Goal: Task Accomplishment & Management: Use online tool/utility

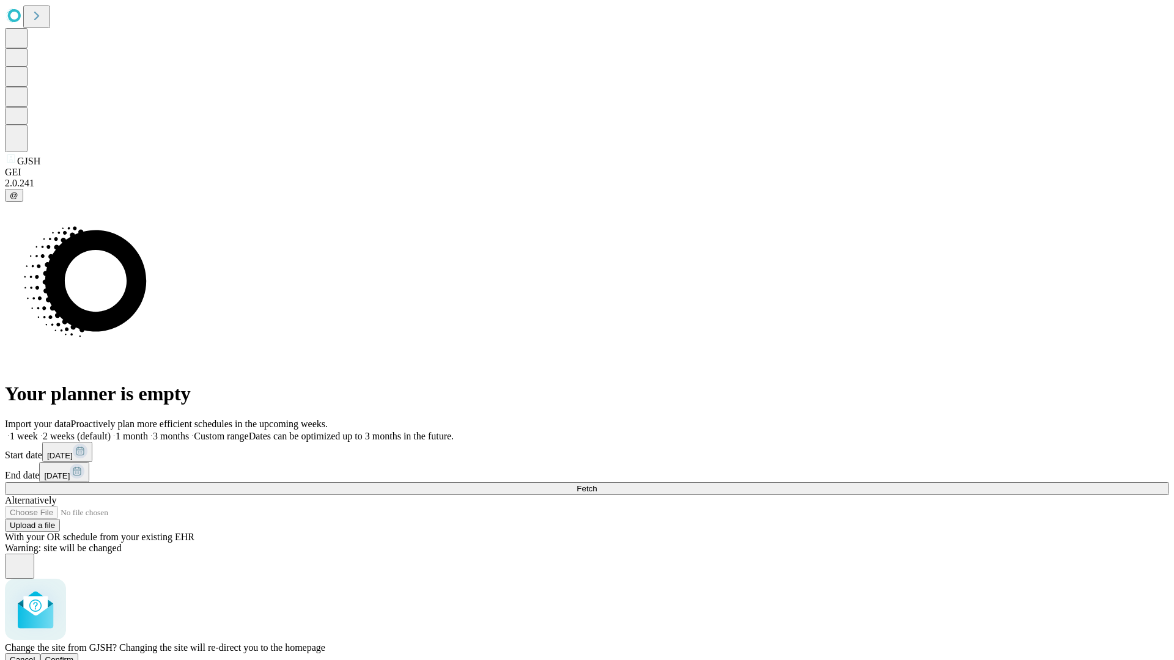
click at [74, 656] on span "Confirm" at bounding box center [59, 660] width 29 height 9
click at [111, 431] on label "2 weeks (default)" at bounding box center [74, 436] width 73 height 10
click at [597, 484] on span "Fetch" at bounding box center [587, 488] width 20 height 9
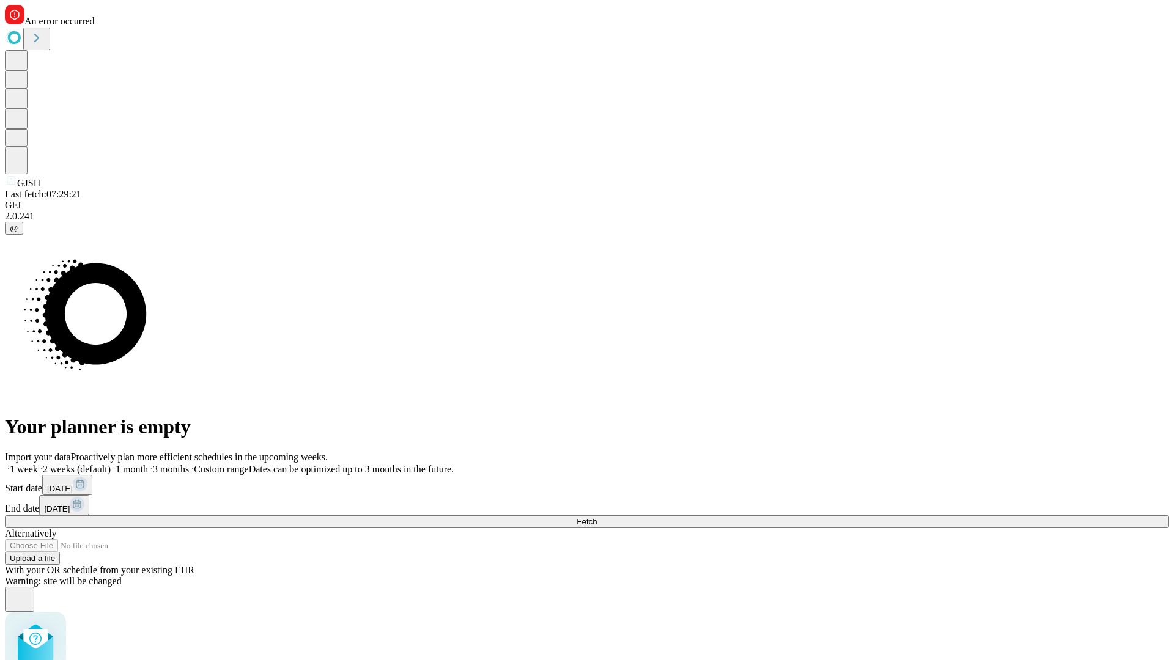
click at [111, 464] on label "2 weeks (default)" at bounding box center [74, 469] width 73 height 10
click at [597, 517] on span "Fetch" at bounding box center [587, 521] width 20 height 9
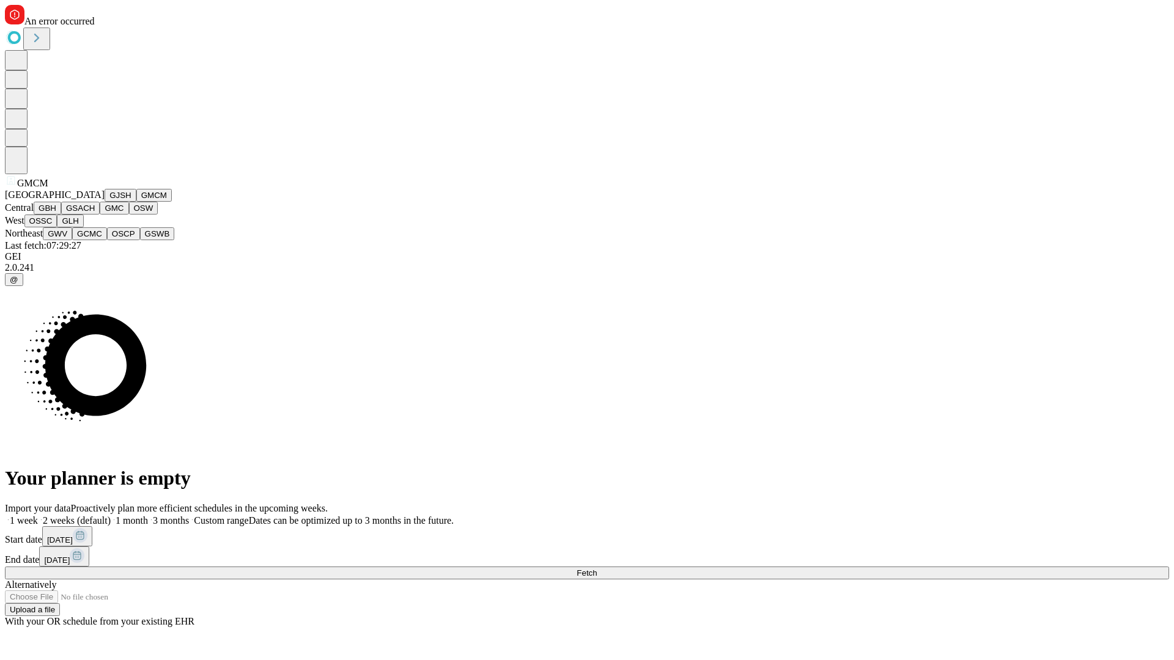
click at [61, 215] on button "GBH" at bounding box center [48, 208] width 28 height 13
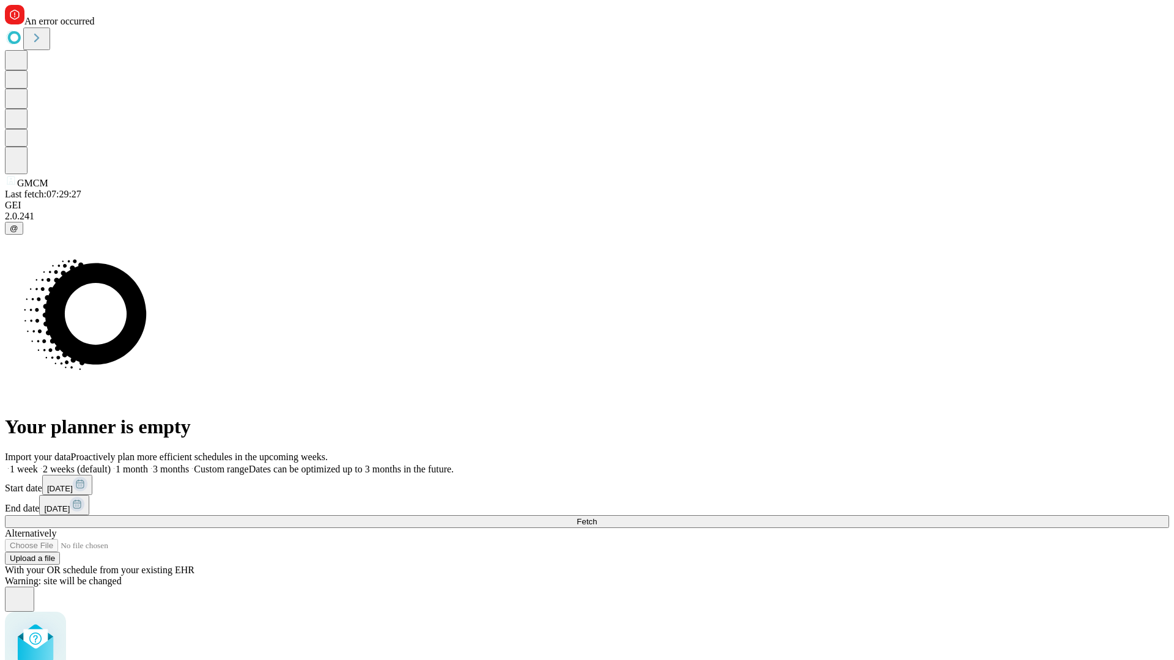
click at [111, 464] on label "2 weeks (default)" at bounding box center [74, 469] width 73 height 10
click at [597, 517] on span "Fetch" at bounding box center [587, 521] width 20 height 9
click at [111, 464] on label "2 weeks (default)" at bounding box center [74, 469] width 73 height 10
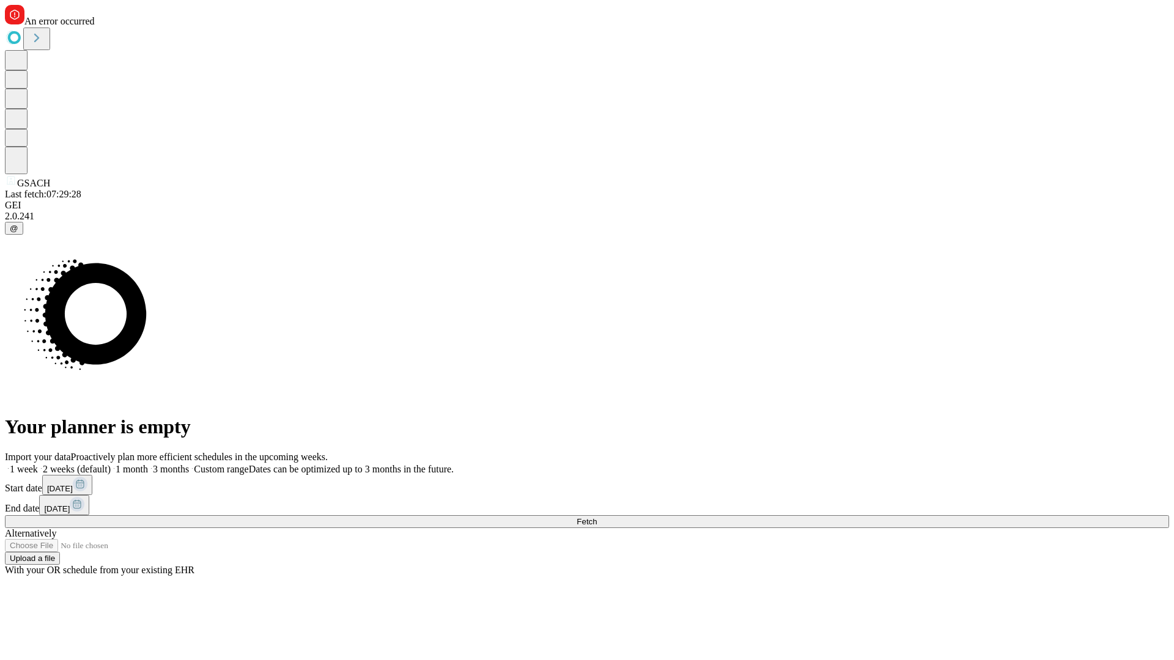
click at [597, 517] on span "Fetch" at bounding box center [587, 521] width 20 height 9
click at [111, 464] on label "2 weeks (default)" at bounding box center [74, 469] width 73 height 10
click at [597, 517] on span "Fetch" at bounding box center [587, 521] width 20 height 9
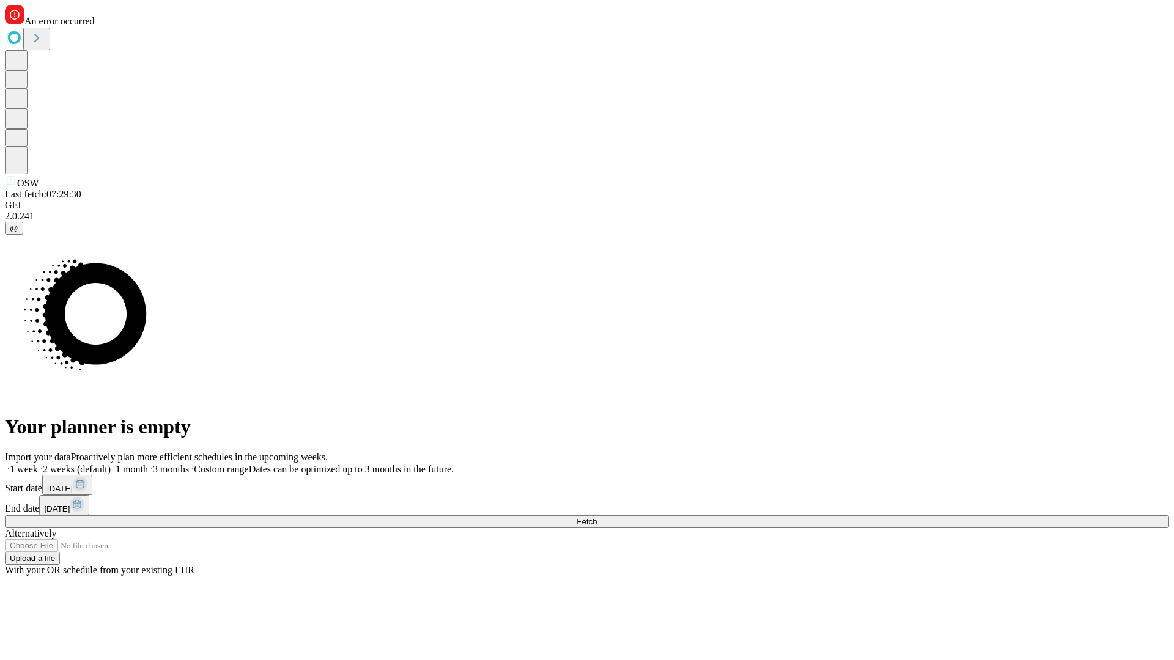
click at [111, 464] on label "2 weeks (default)" at bounding box center [74, 469] width 73 height 10
click at [597, 517] on span "Fetch" at bounding box center [587, 521] width 20 height 9
click at [111, 464] on label "2 weeks (default)" at bounding box center [74, 469] width 73 height 10
click at [597, 517] on span "Fetch" at bounding box center [587, 521] width 20 height 9
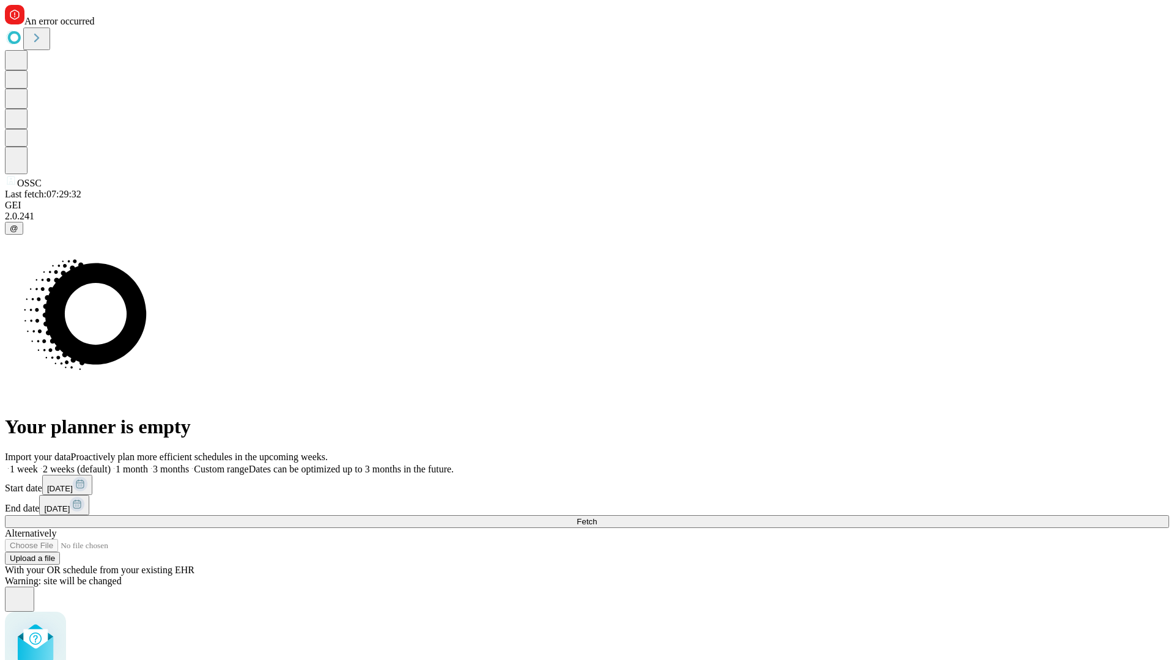
click at [111, 464] on label "2 weeks (default)" at bounding box center [74, 469] width 73 height 10
click at [597, 517] on span "Fetch" at bounding box center [587, 521] width 20 height 9
click at [111, 464] on label "2 weeks (default)" at bounding box center [74, 469] width 73 height 10
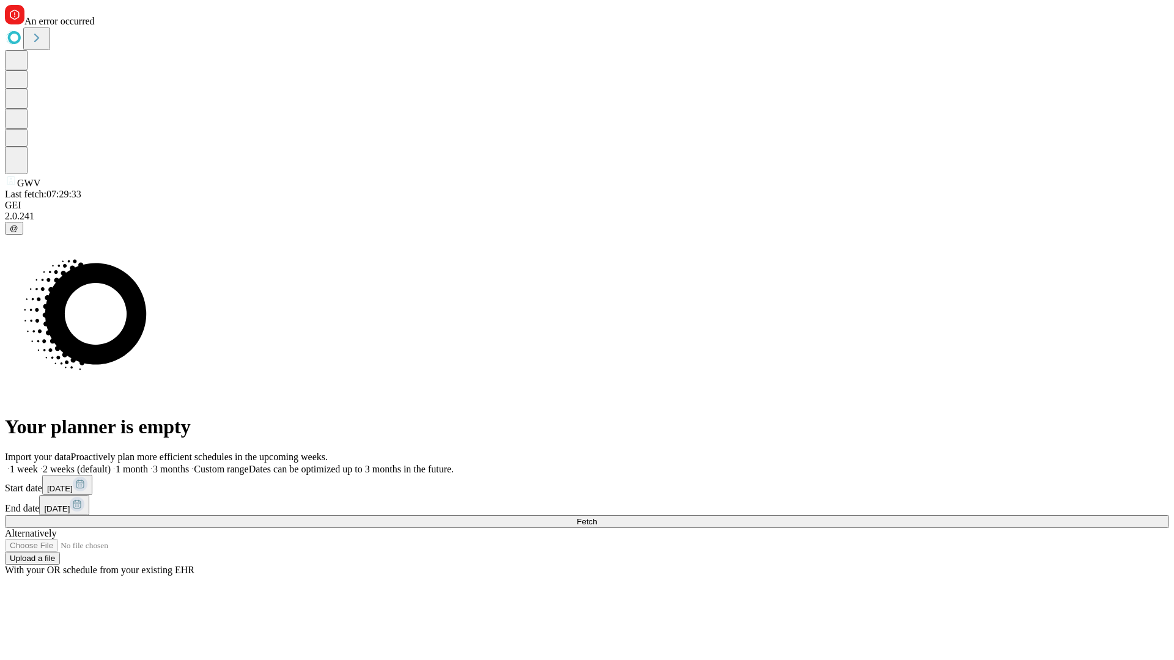
click at [597, 517] on span "Fetch" at bounding box center [587, 521] width 20 height 9
click at [111, 464] on label "2 weeks (default)" at bounding box center [74, 469] width 73 height 10
click at [597, 517] on span "Fetch" at bounding box center [587, 521] width 20 height 9
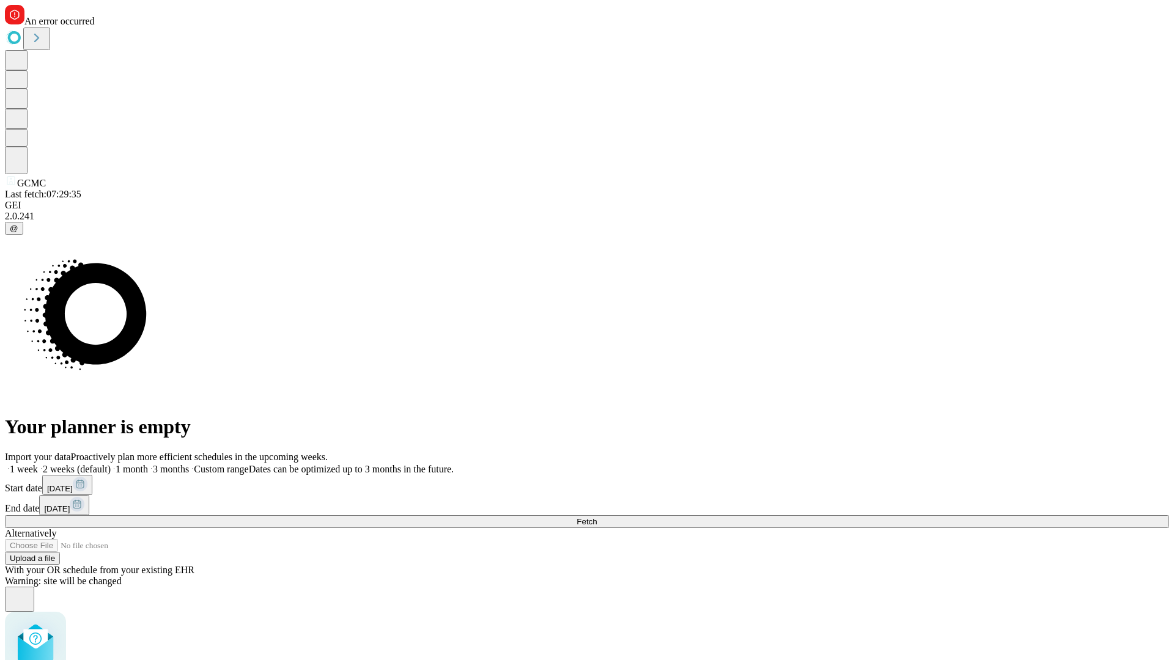
click at [111, 464] on label "2 weeks (default)" at bounding box center [74, 469] width 73 height 10
click at [597, 517] on span "Fetch" at bounding box center [587, 521] width 20 height 9
click at [111, 464] on label "2 weeks (default)" at bounding box center [74, 469] width 73 height 10
click at [597, 517] on span "Fetch" at bounding box center [587, 521] width 20 height 9
